Goal: Complete application form

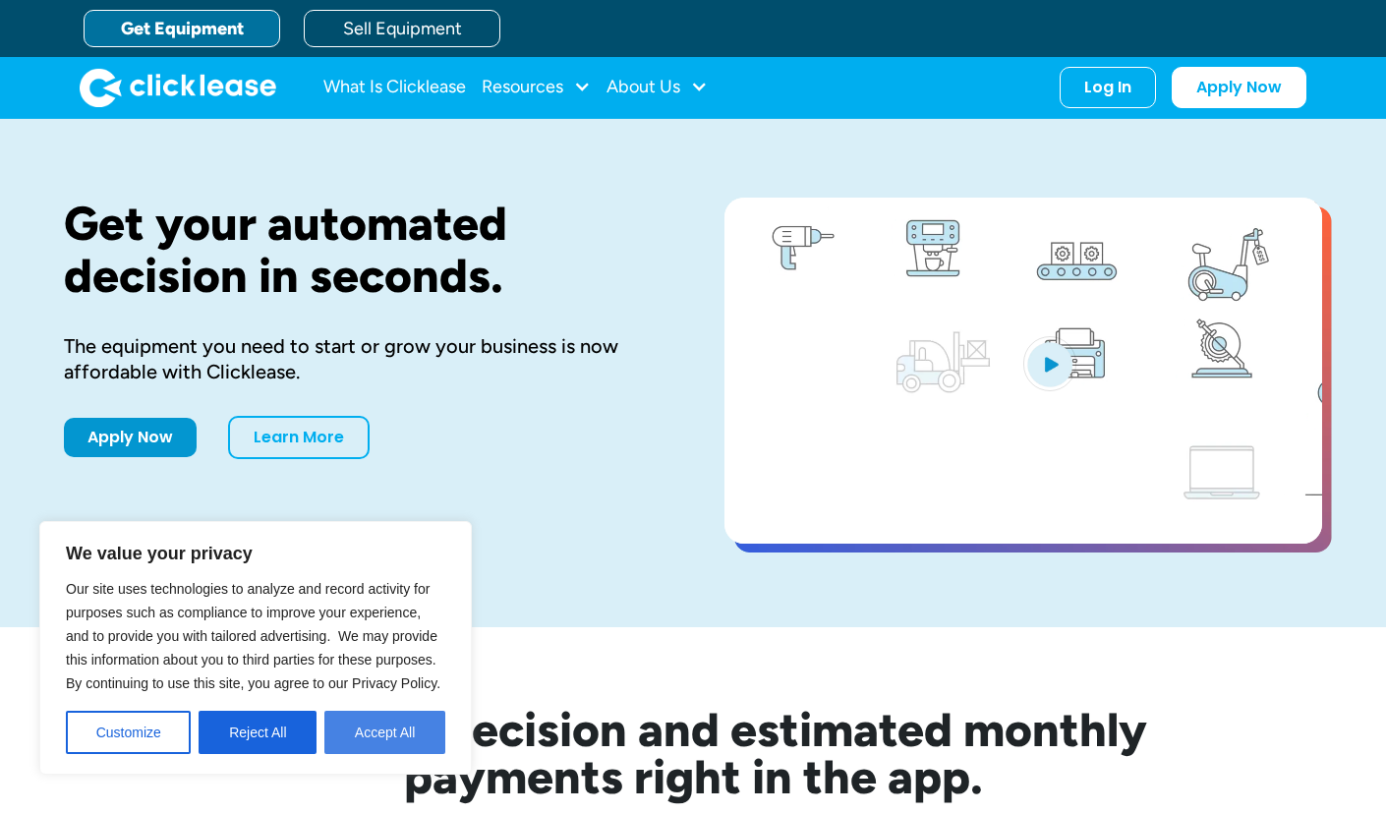
click at [376, 749] on button "Accept All" at bounding box center [384, 732] width 121 height 43
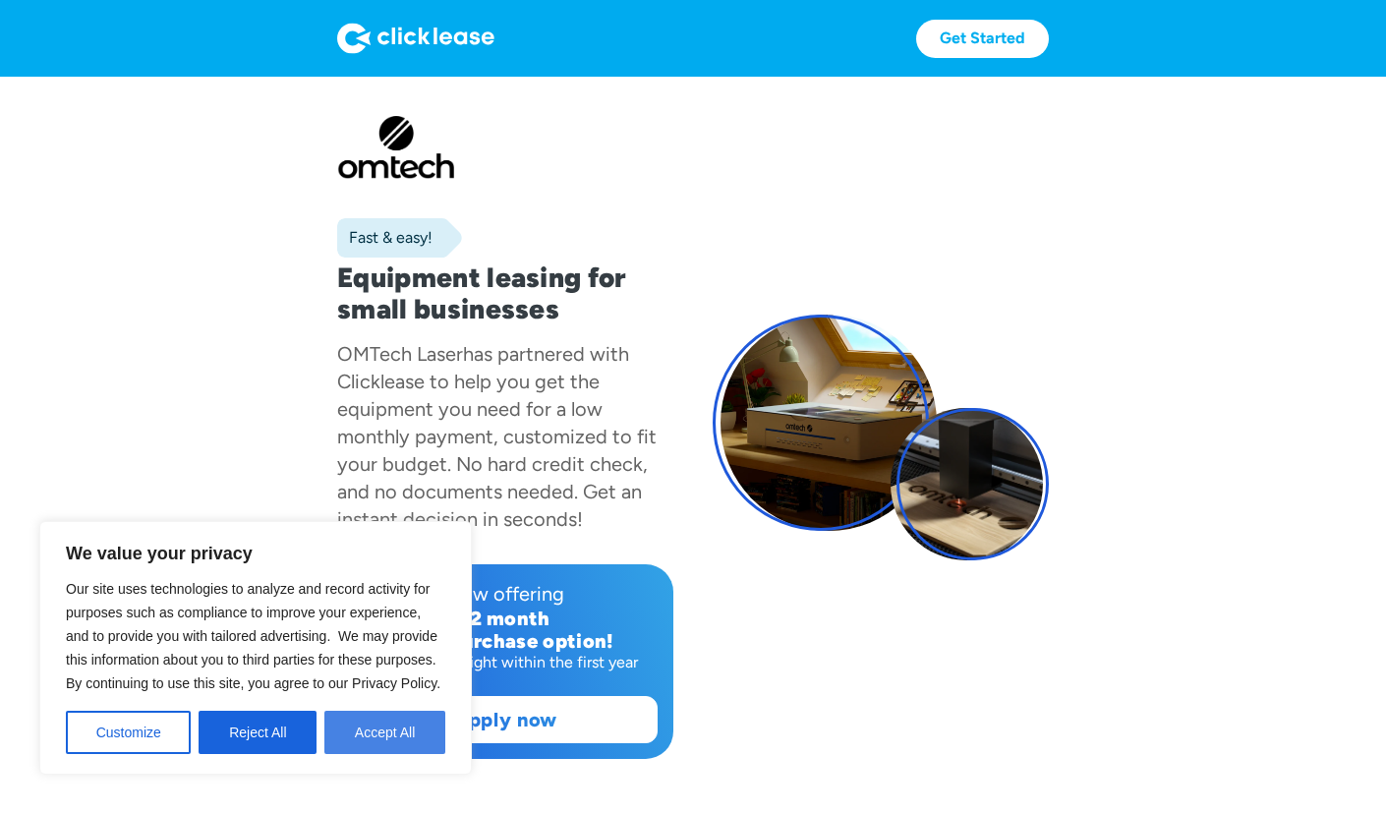
click at [403, 725] on button "Accept All" at bounding box center [384, 732] width 121 height 43
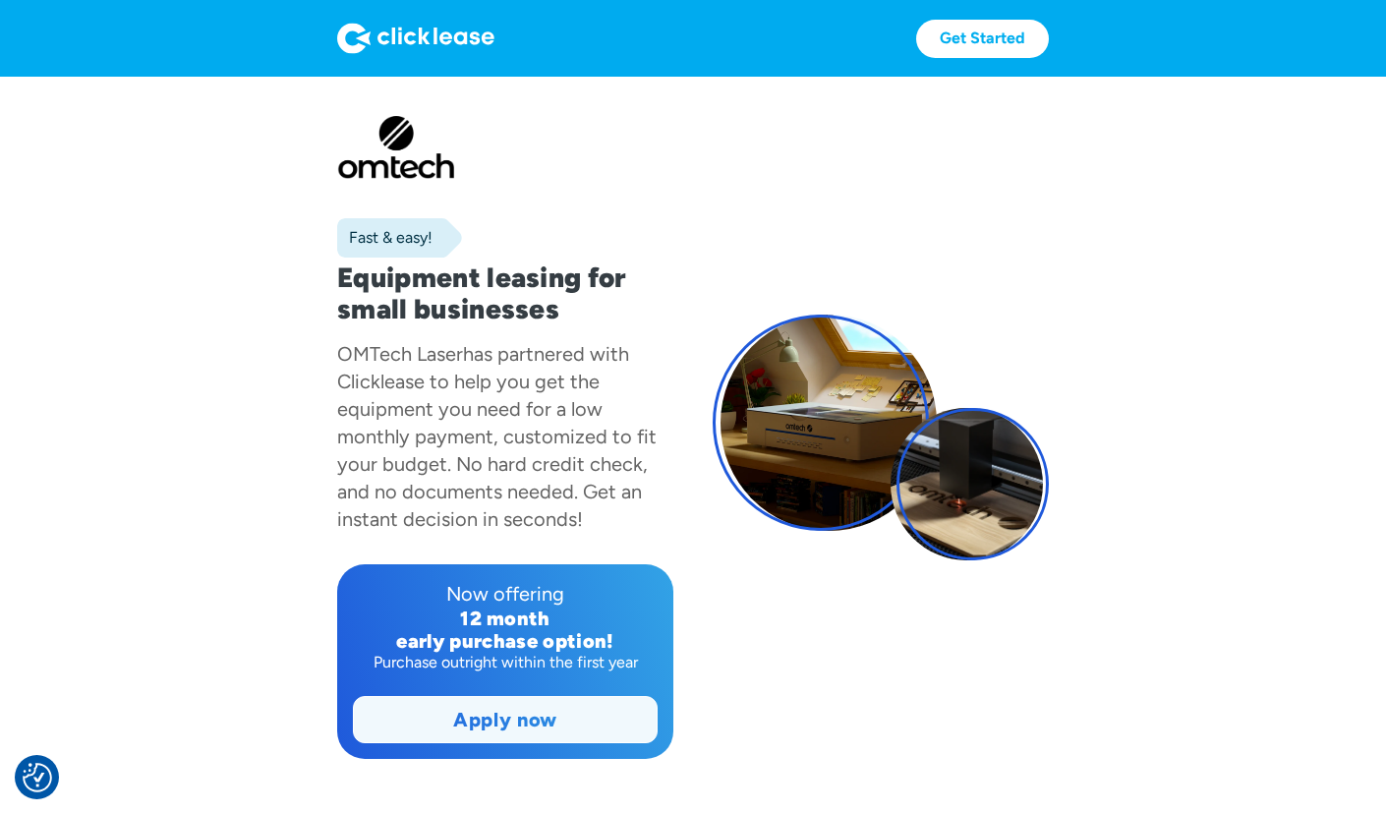
click at [499, 729] on link "Apply now" at bounding box center [505, 719] width 303 height 45
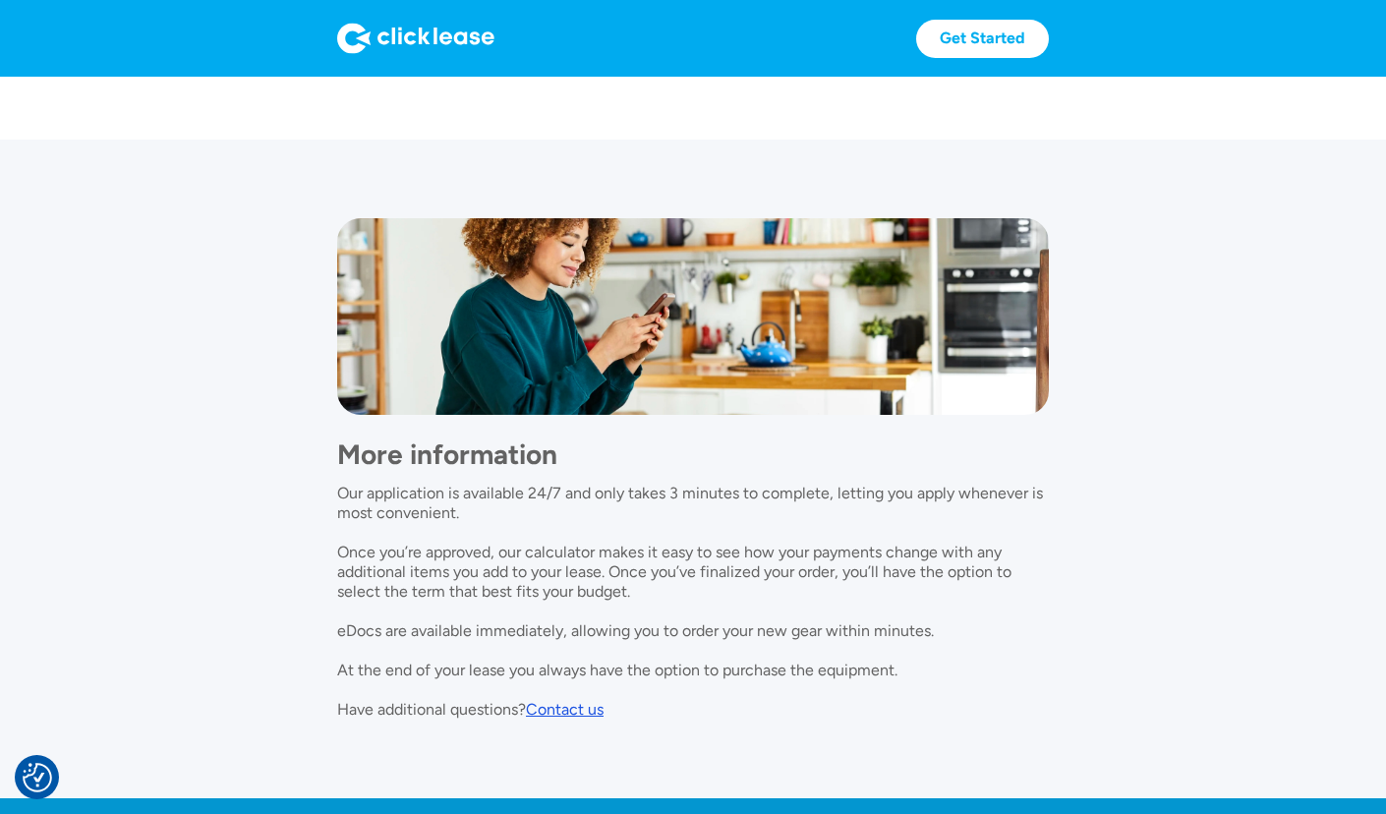
scroll to position [1575, 0]
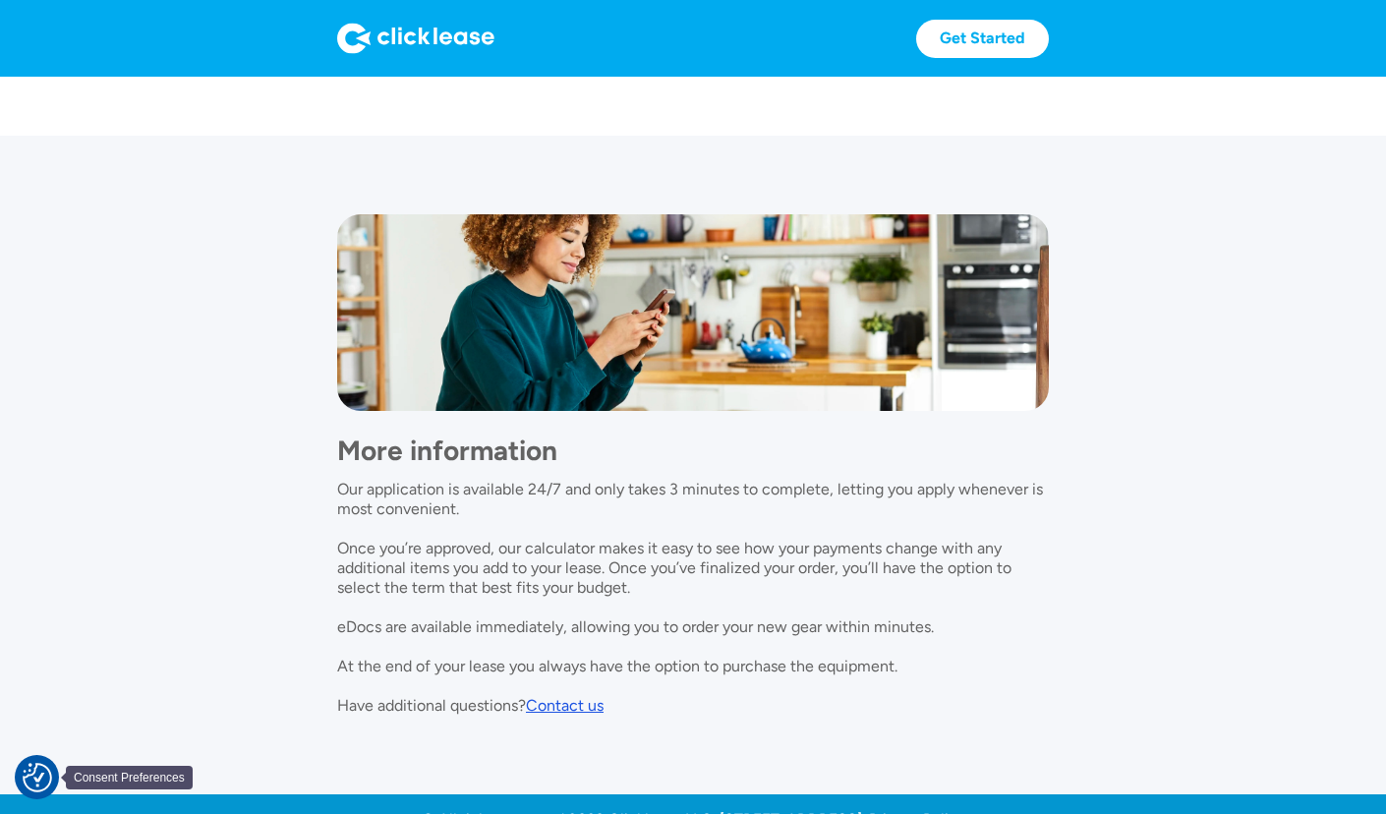
click at [46, 776] on img "Consent Preferences" at bounding box center [37, 777] width 29 height 29
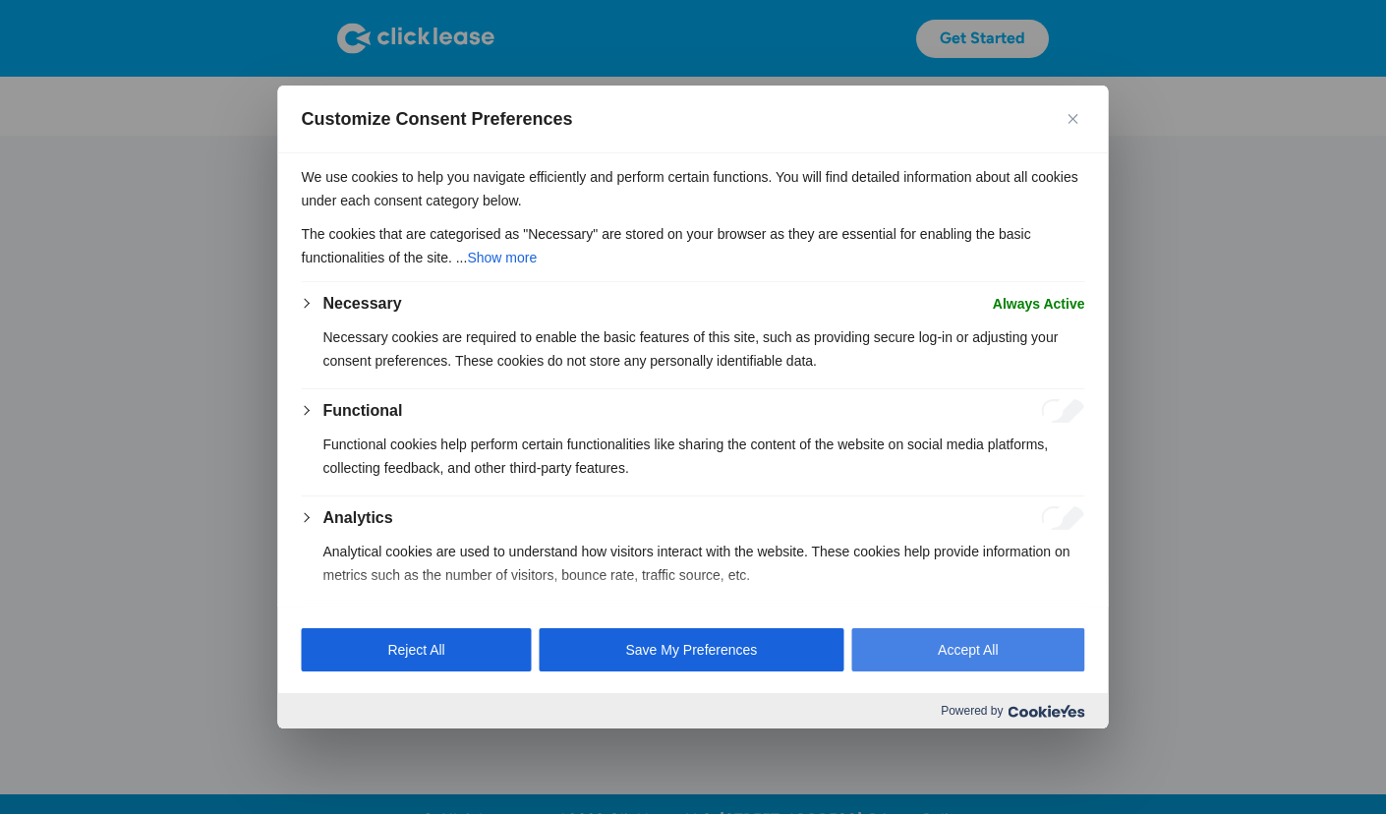
click at [971, 648] on button "Accept All" at bounding box center [967, 649] width 233 height 43
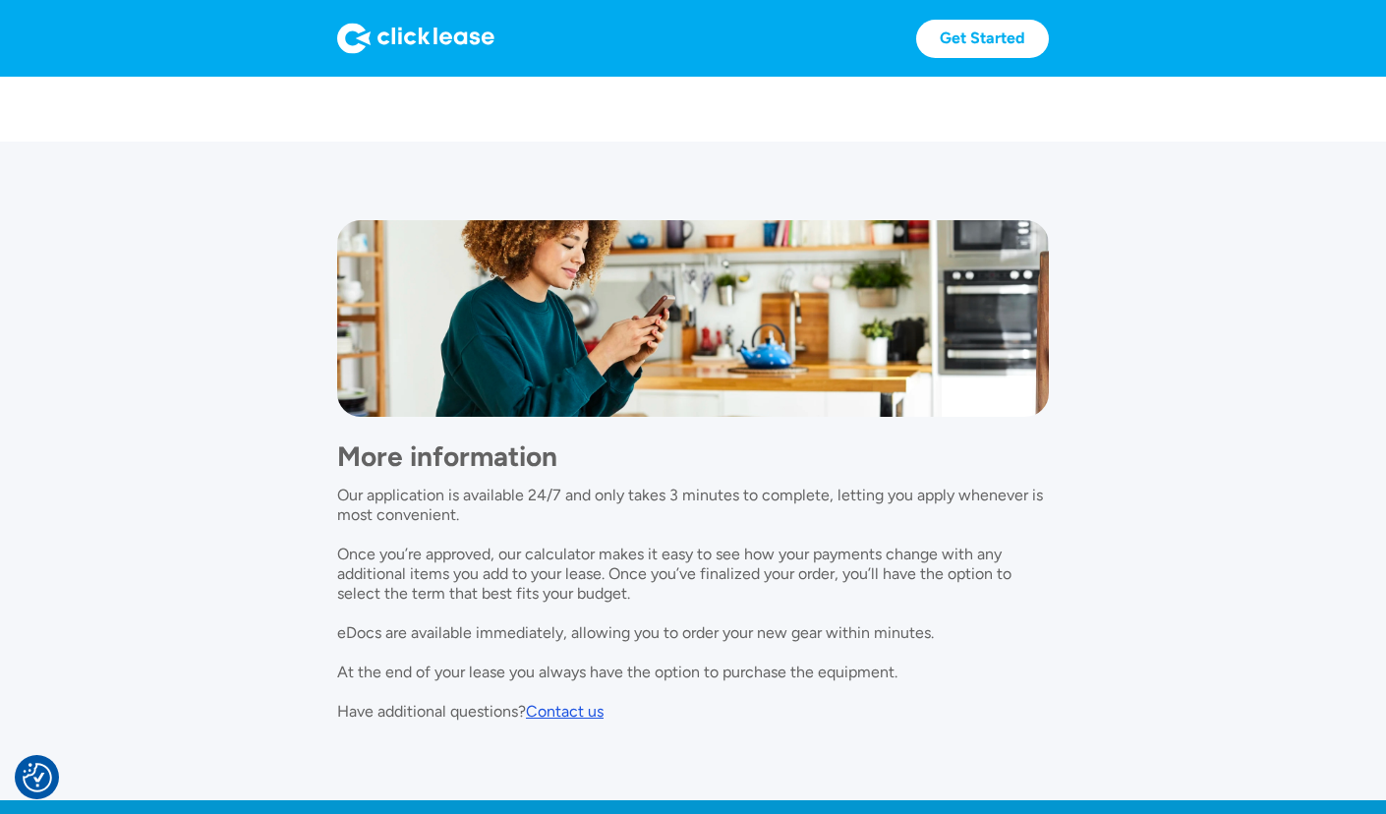
scroll to position [1616, 0]
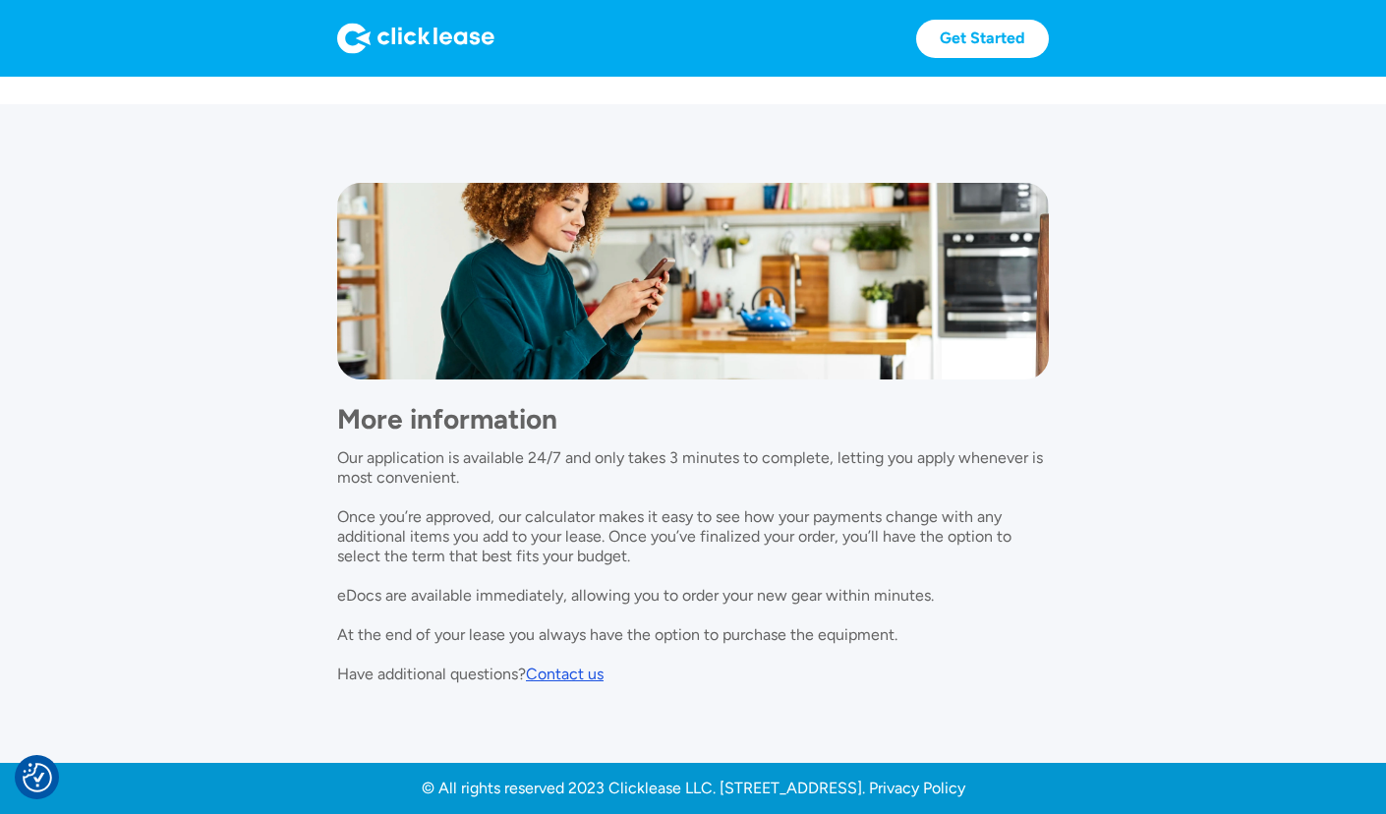
click at [595, 671] on div "Contact us" at bounding box center [565, 674] width 78 height 19
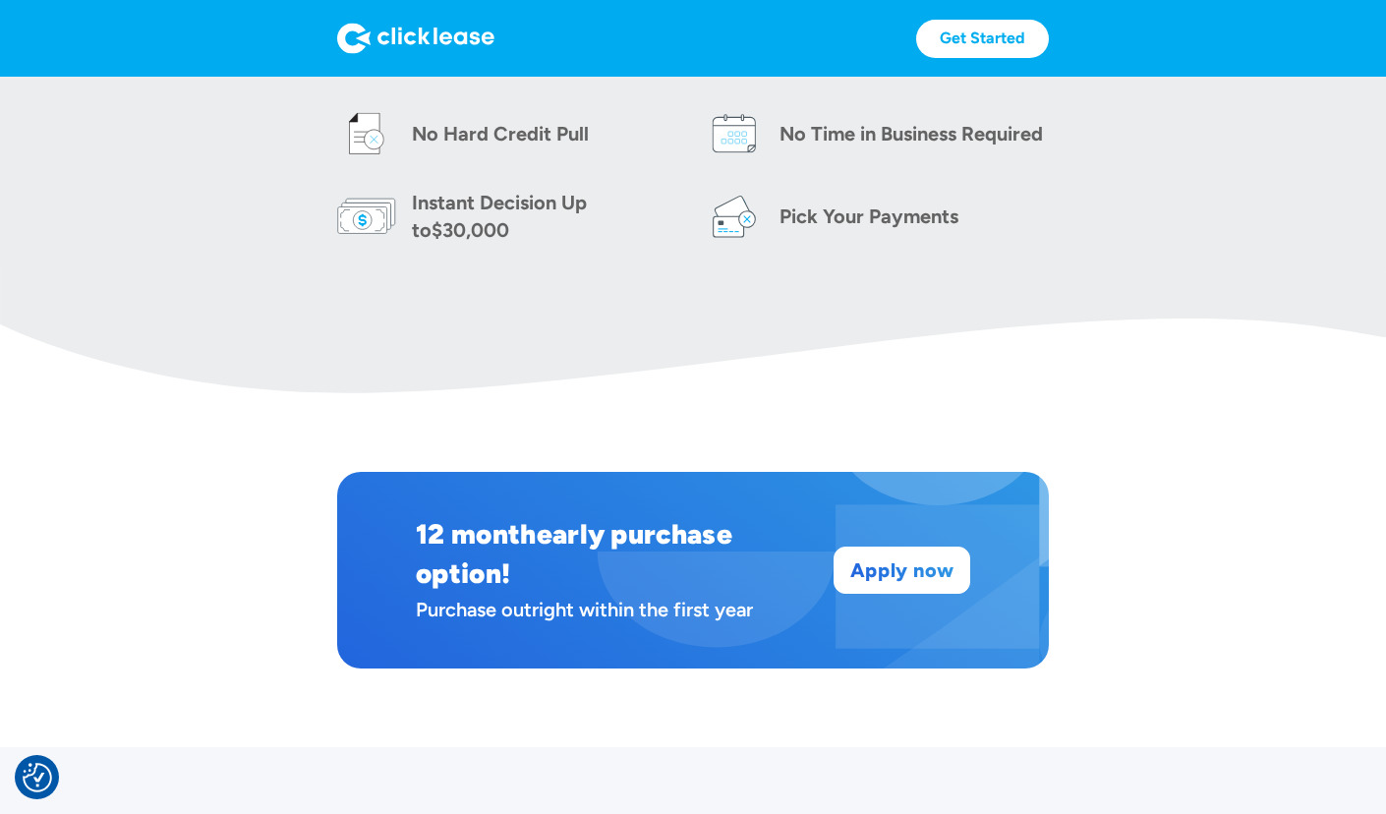
scroll to position [958, 0]
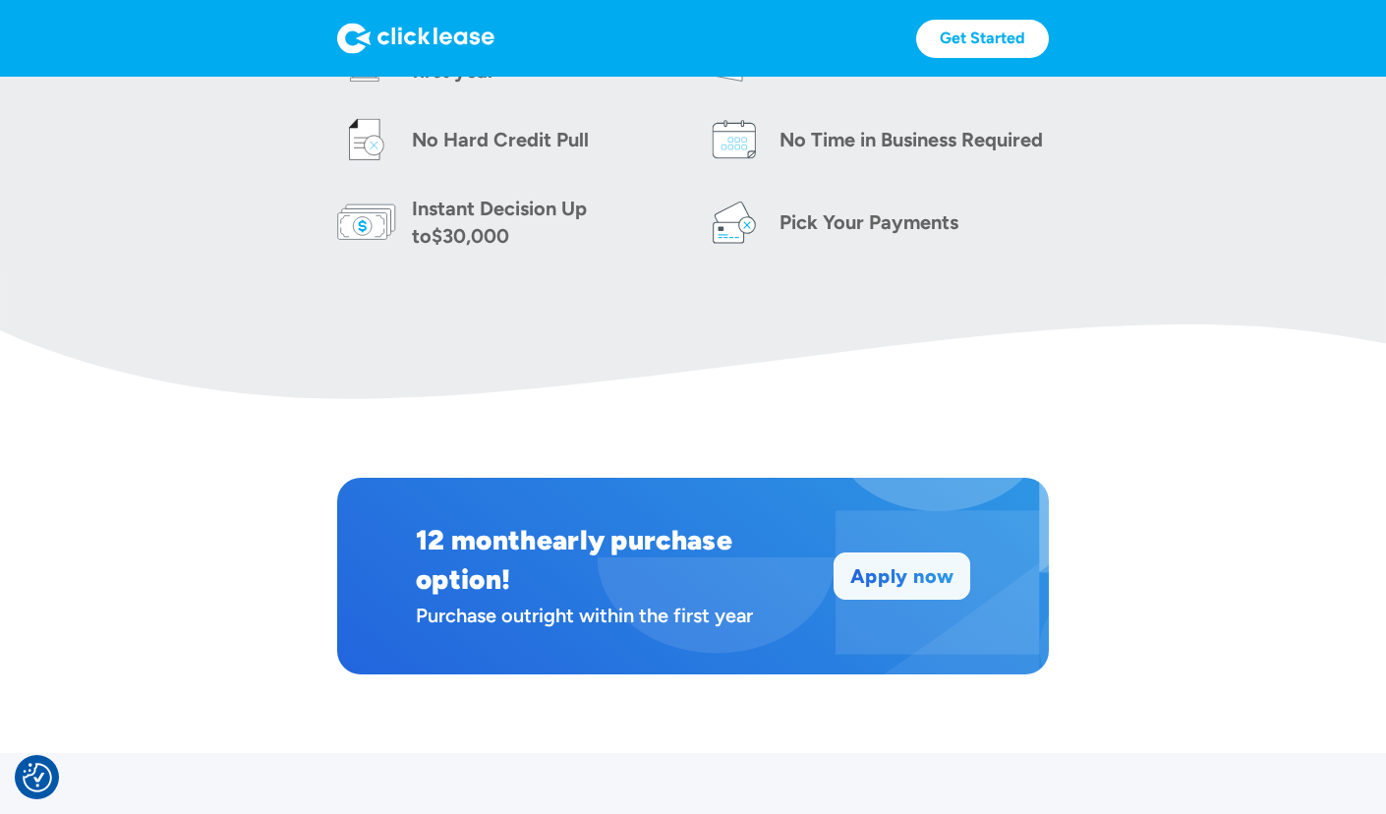
click at [865, 579] on link "Apply now" at bounding box center [902, 576] width 135 height 45
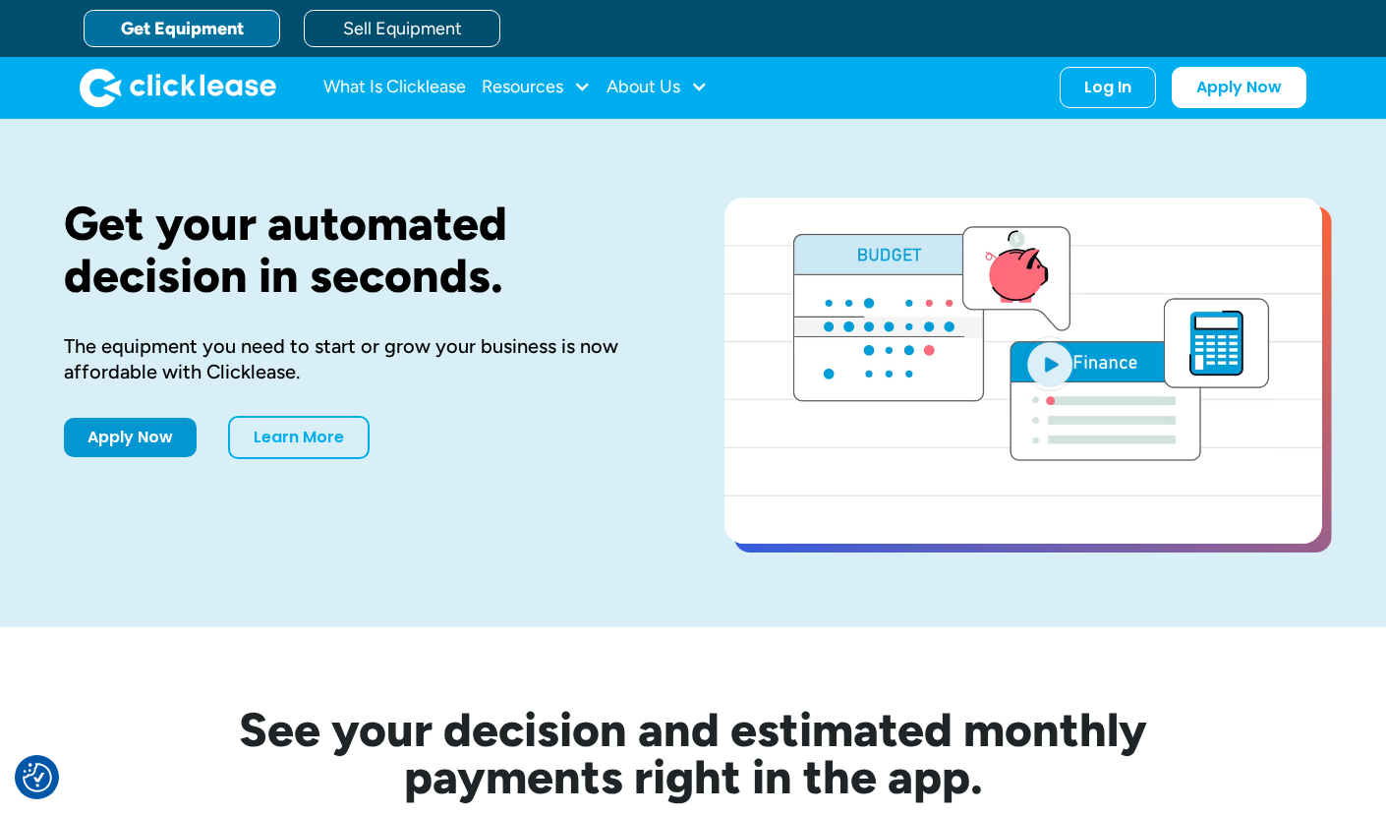
click at [236, 29] on link "Get Equipment" at bounding box center [182, 28] width 197 height 37
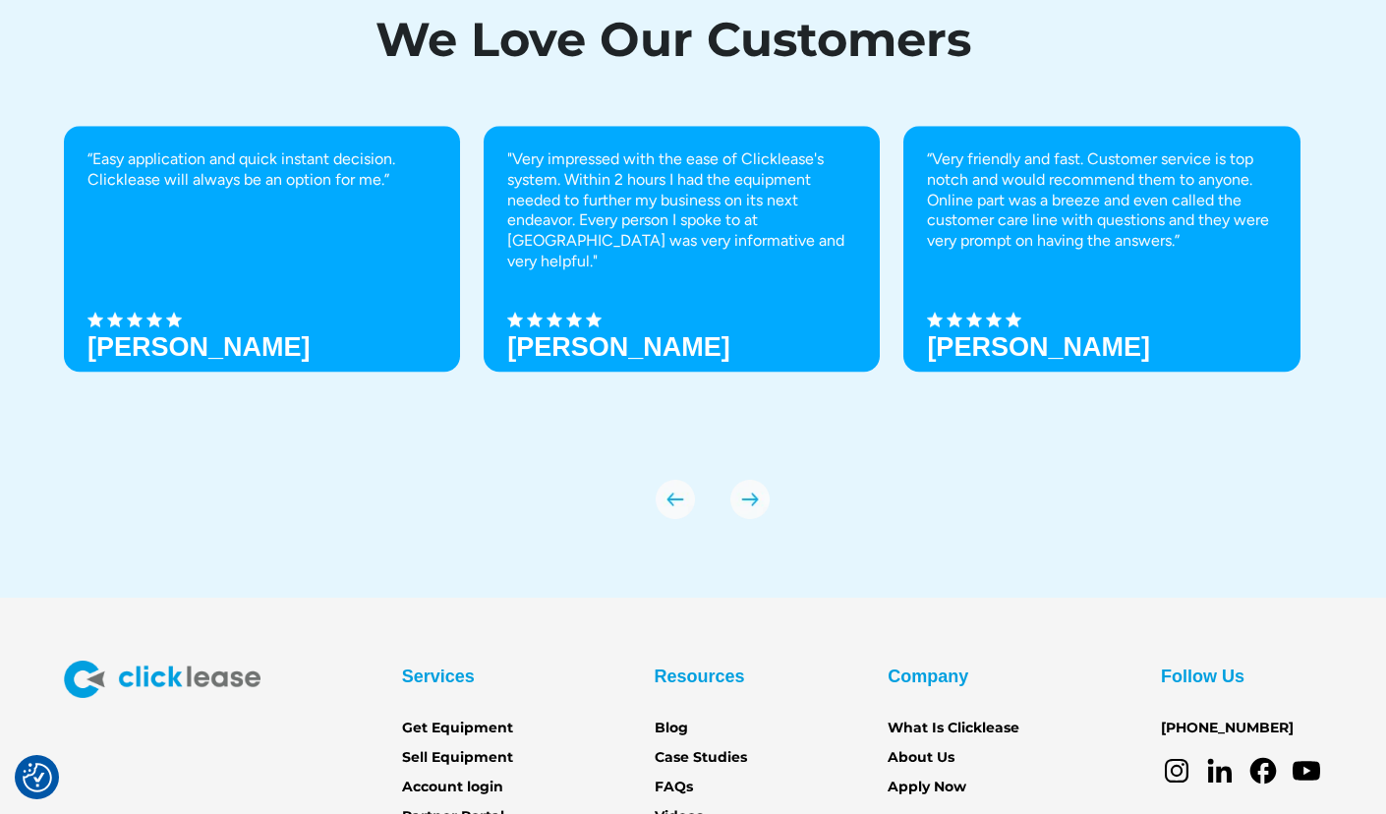
scroll to position [6820, 0]
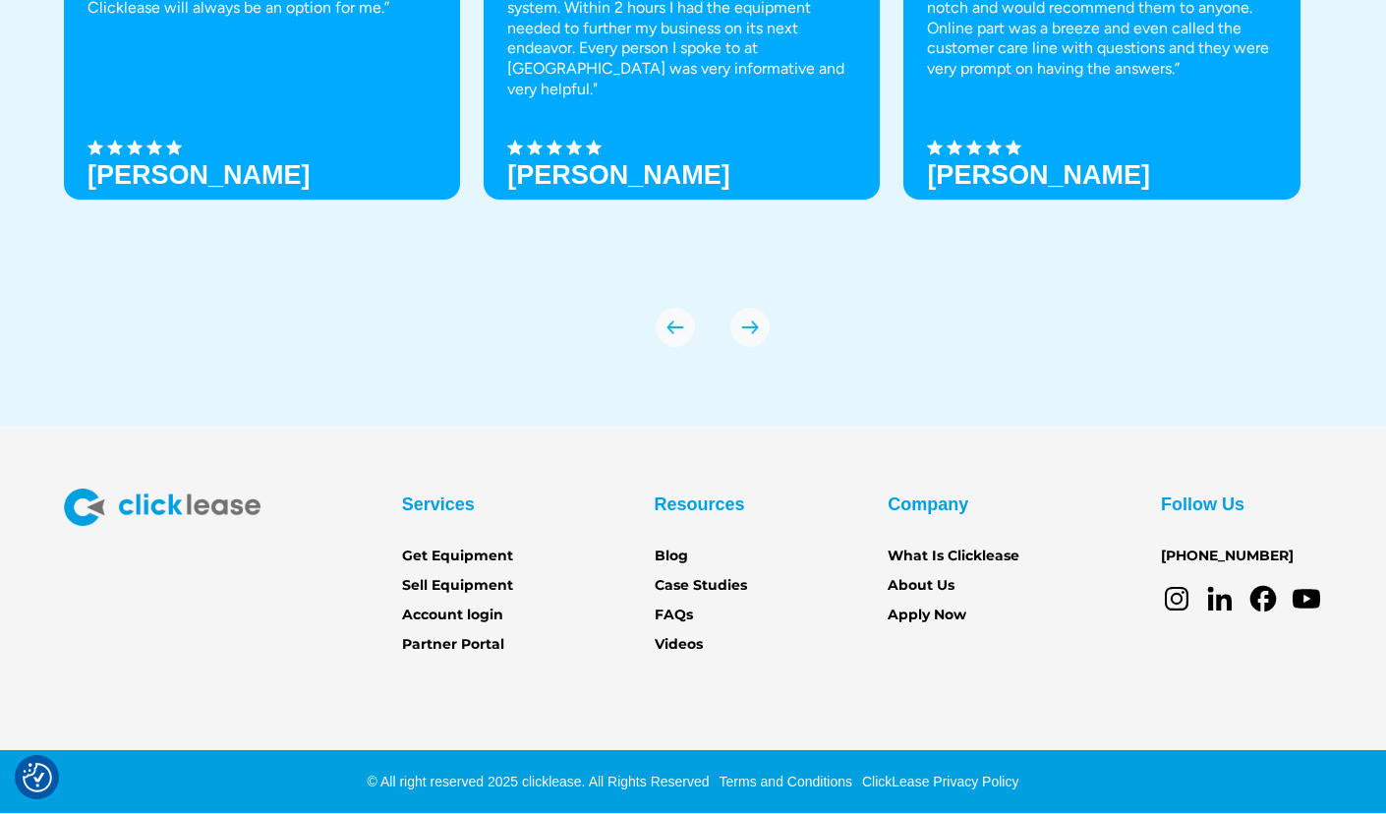
click at [1182, 602] on icon at bounding box center [1177, 599] width 12 height 12
